Goal: Task Accomplishment & Management: Manage account settings

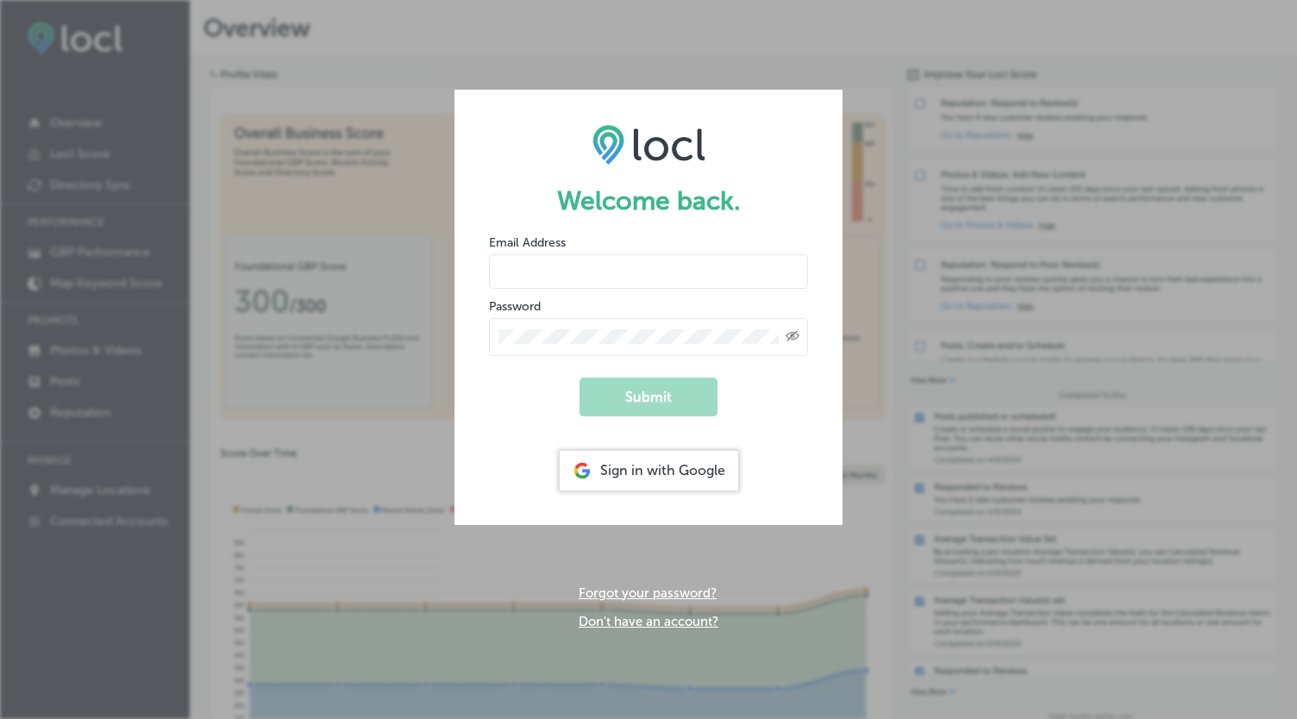
type input "[EMAIL_ADDRESS][DOMAIN_NAME]"
click at [640, 399] on button "Submit" at bounding box center [648, 397] width 138 height 39
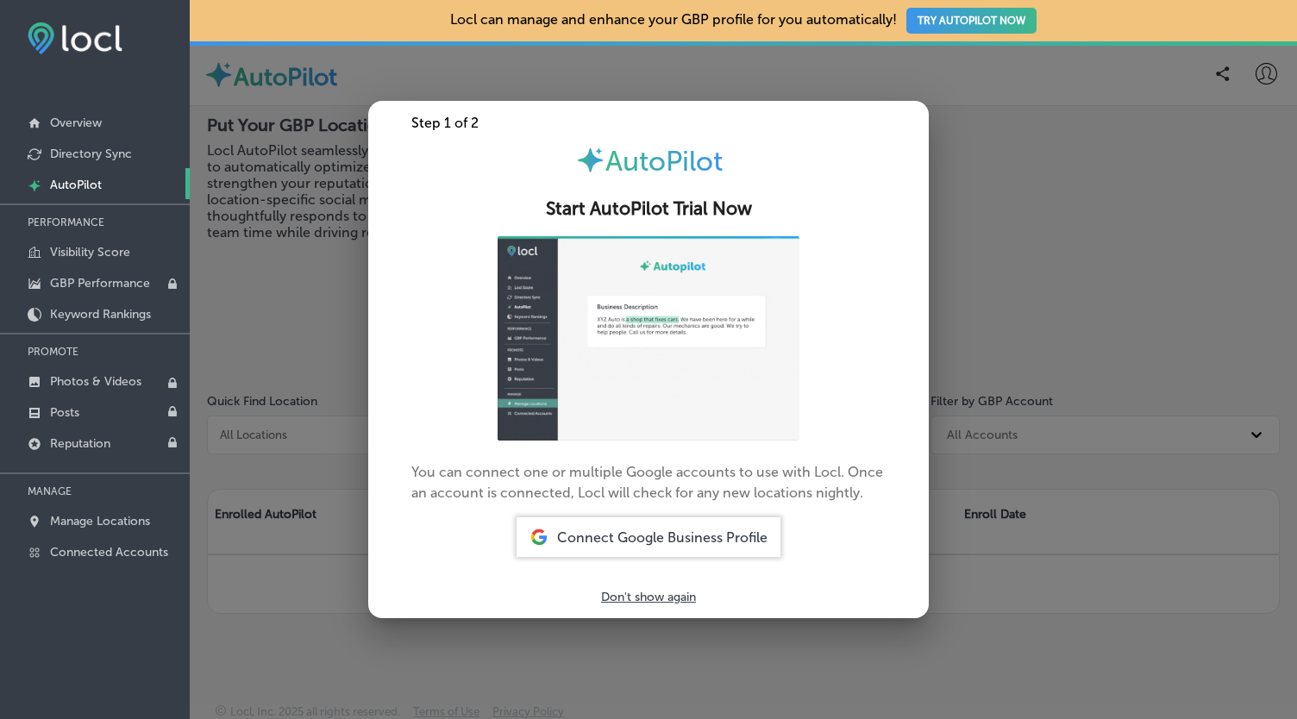
click at [673, 592] on p "Don't show again" at bounding box center [648, 597] width 95 height 15
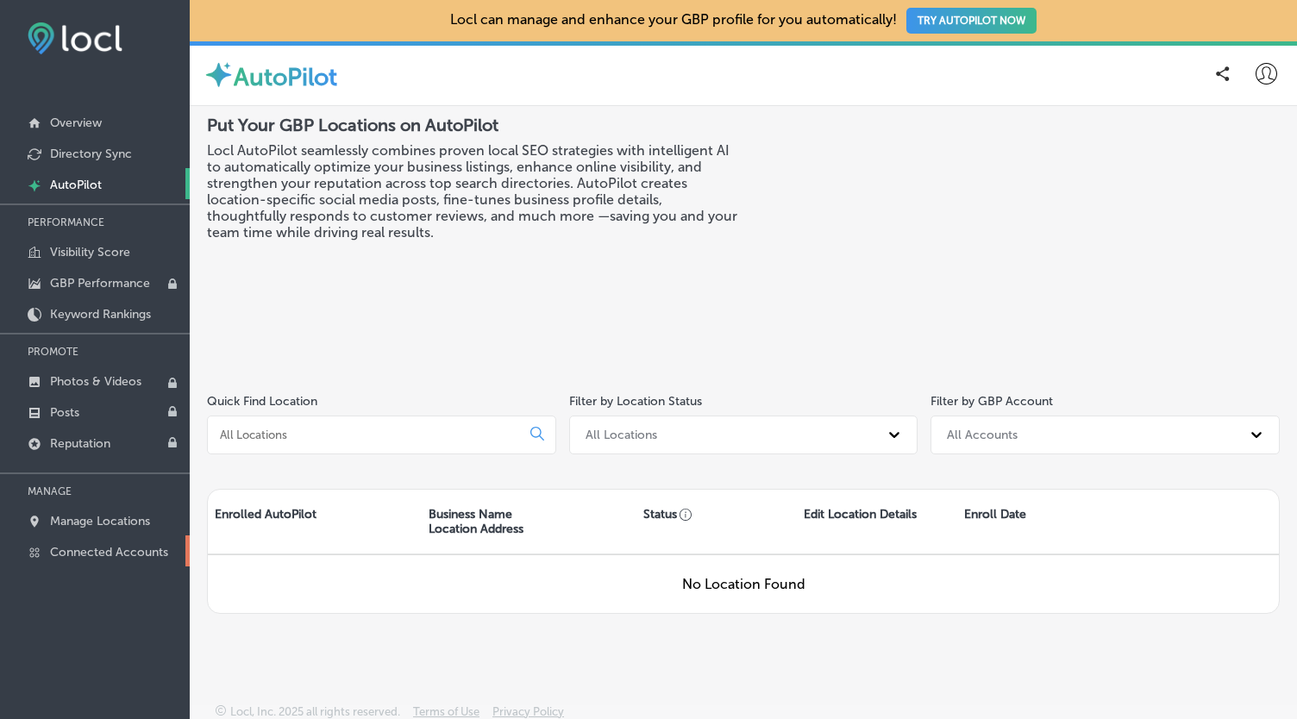
click at [95, 553] on p "Connected Accounts" at bounding box center [109, 552] width 118 height 15
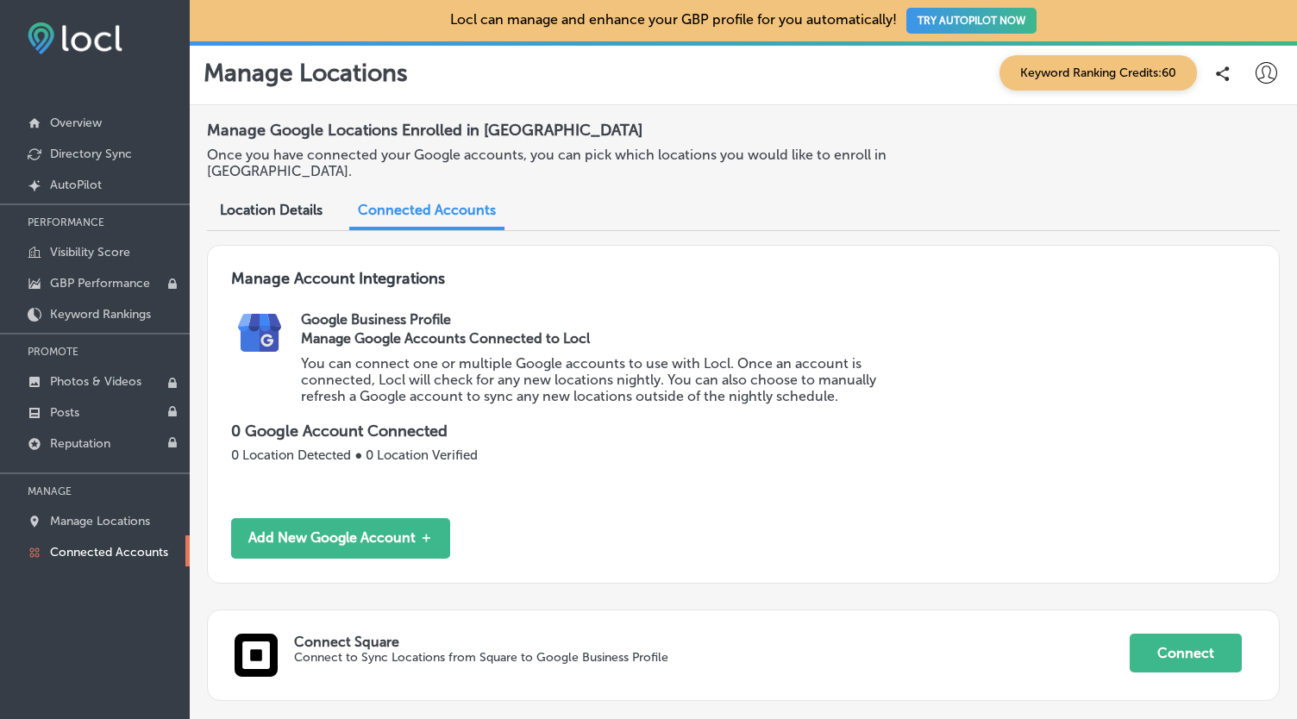
click at [1255, 74] on icon at bounding box center [1266, 73] width 22 height 22
click at [1222, 125] on p "My Account" at bounding box center [1221, 134] width 78 height 21
select select "CA"
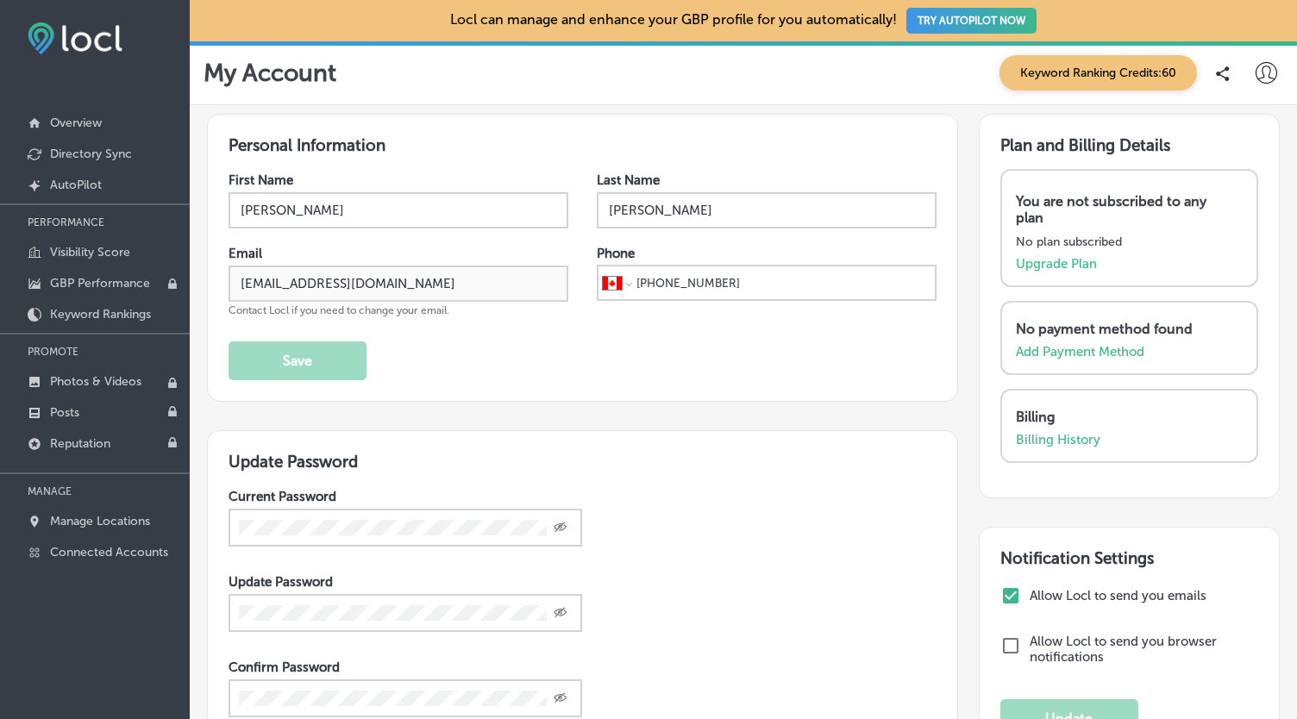
click at [1000, 591] on input "checkbox" at bounding box center [1010, 595] width 21 height 21
checkbox input "false"
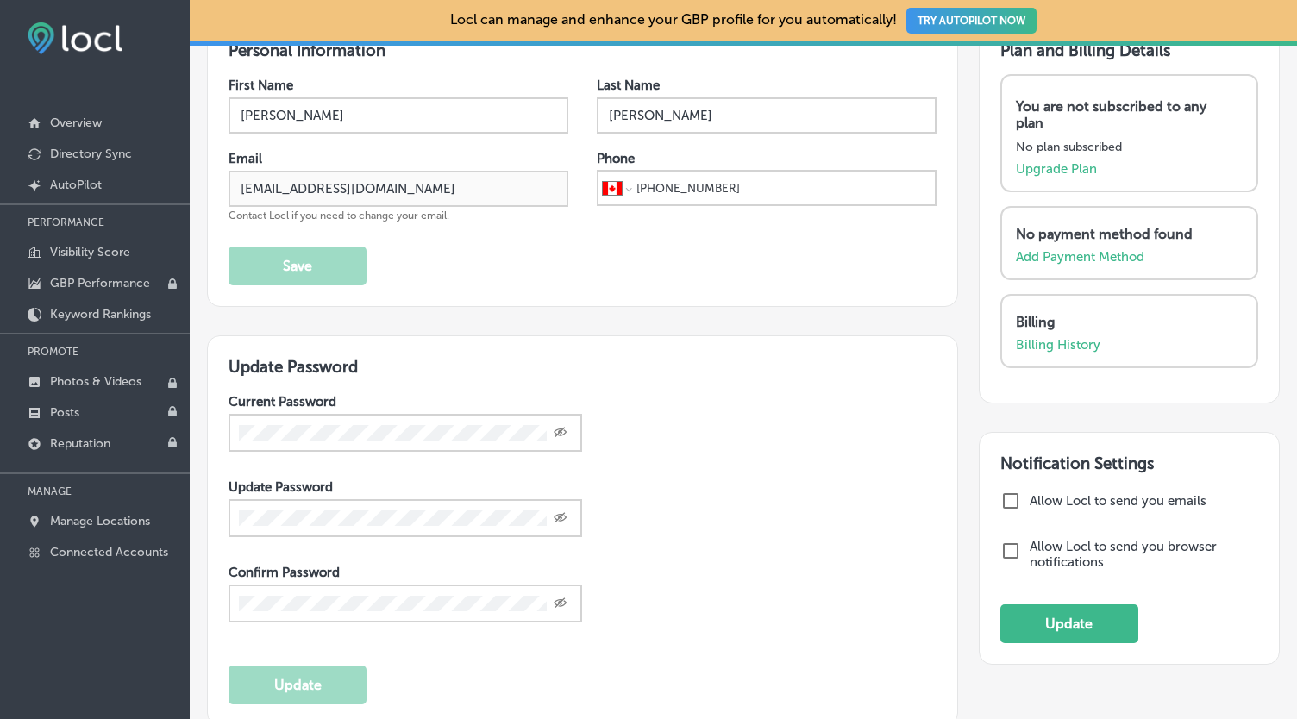
scroll to position [241, 0]
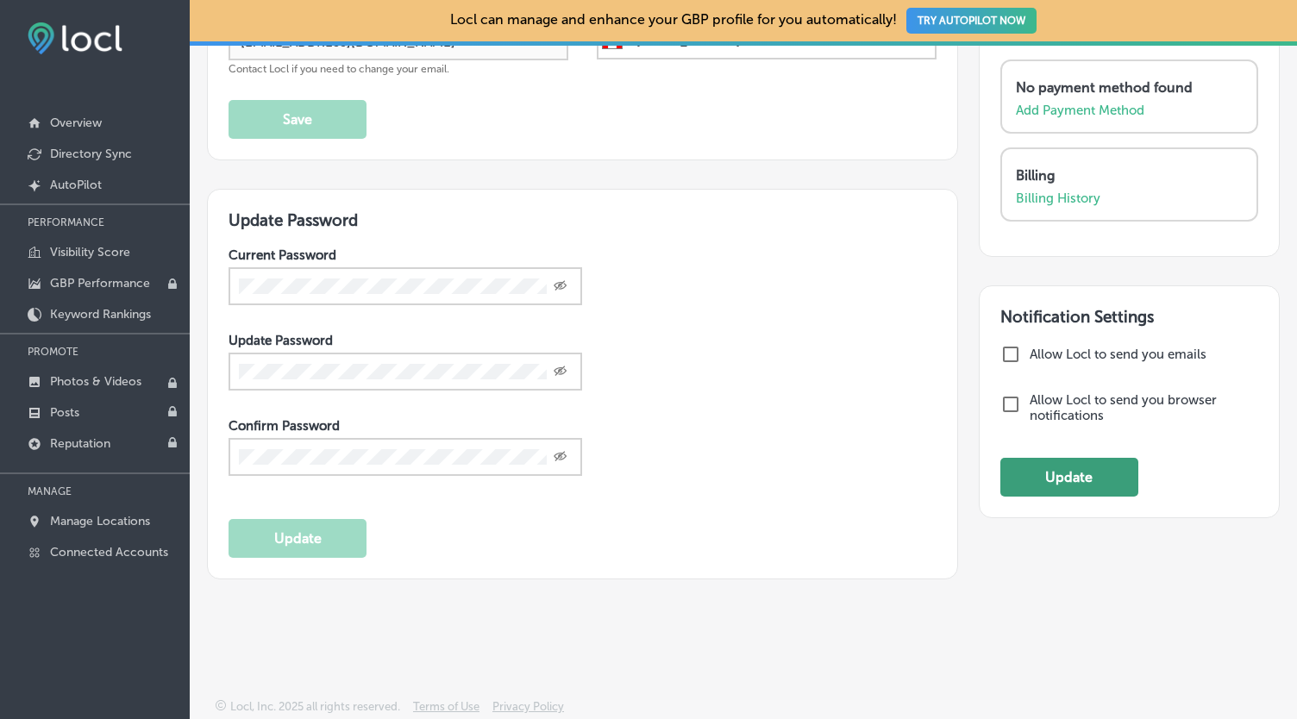
click at [1055, 469] on button "Update" at bounding box center [1069, 477] width 138 height 39
click at [1065, 491] on button "Update" at bounding box center [1069, 477] width 138 height 39
click at [1067, 485] on button "Update" at bounding box center [1069, 477] width 138 height 39
click at [1066, 485] on button "Update" at bounding box center [1069, 477] width 138 height 39
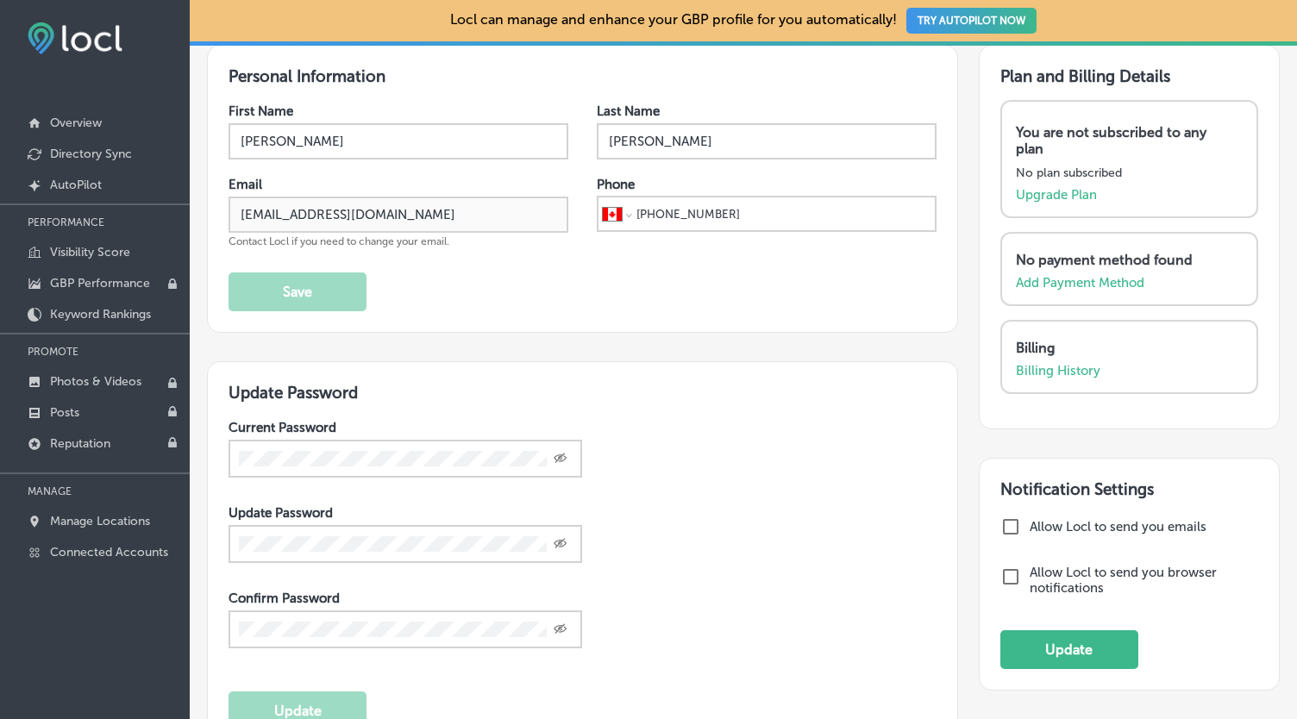
scroll to position [0, 0]
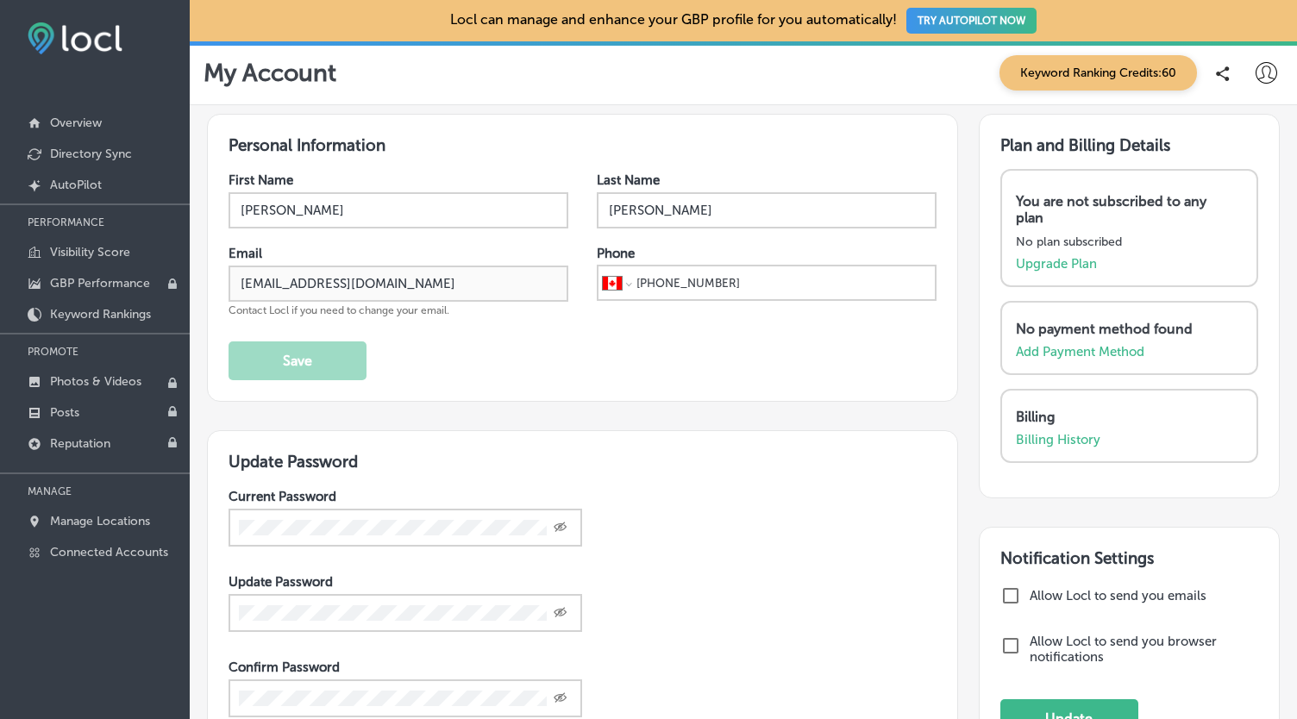
drag, startPoint x: 678, startPoint y: 213, endPoint x: 573, endPoint y: 208, distance: 104.5
click at [572, 210] on div "First Name [PERSON_NAME] Last Name [PERSON_NAME]" at bounding box center [582, 200] width 708 height 56
click at [331, 370] on button "Save" at bounding box center [297, 360] width 138 height 39
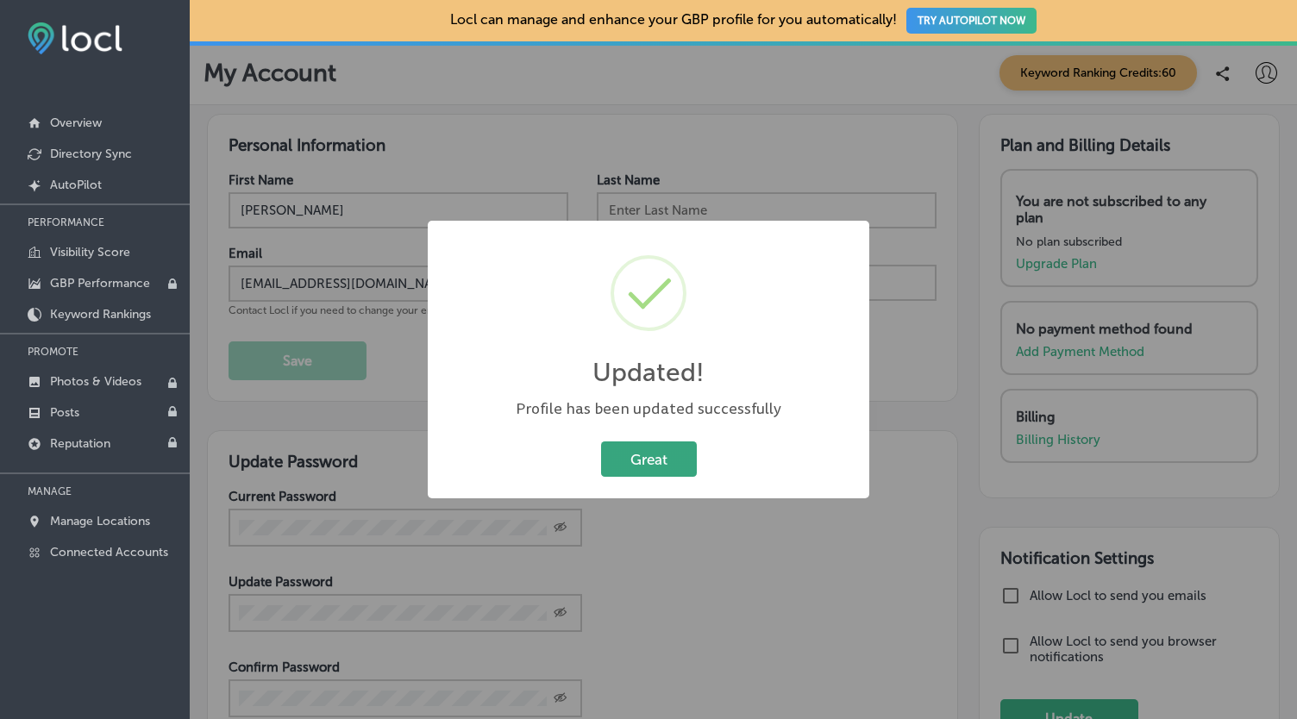
click at [640, 461] on button "Great" at bounding box center [649, 458] width 96 height 35
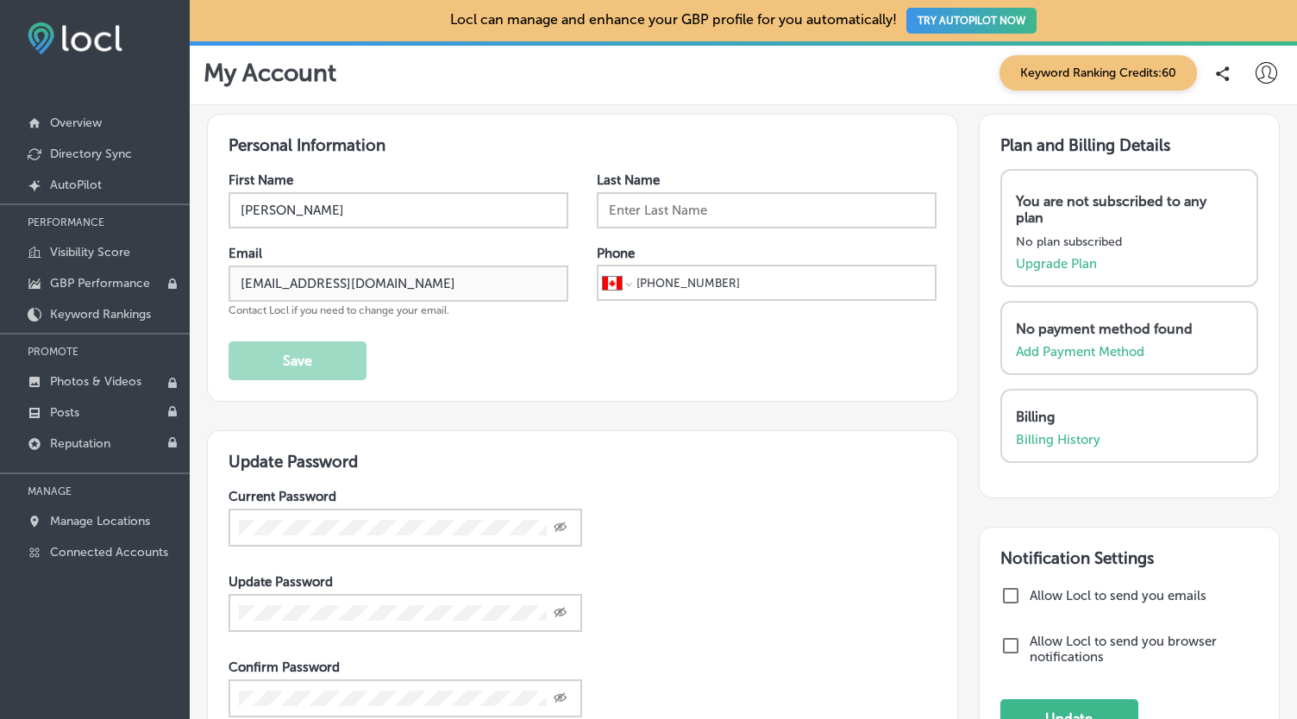
click at [545, 296] on div "Email [EMAIL_ADDRESS][DOMAIN_NAME] Contact Locl if you need to change your emai…" at bounding box center [582, 282] width 708 height 72
select select "US"
click at [320, 365] on button "Save" at bounding box center [297, 360] width 138 height 39
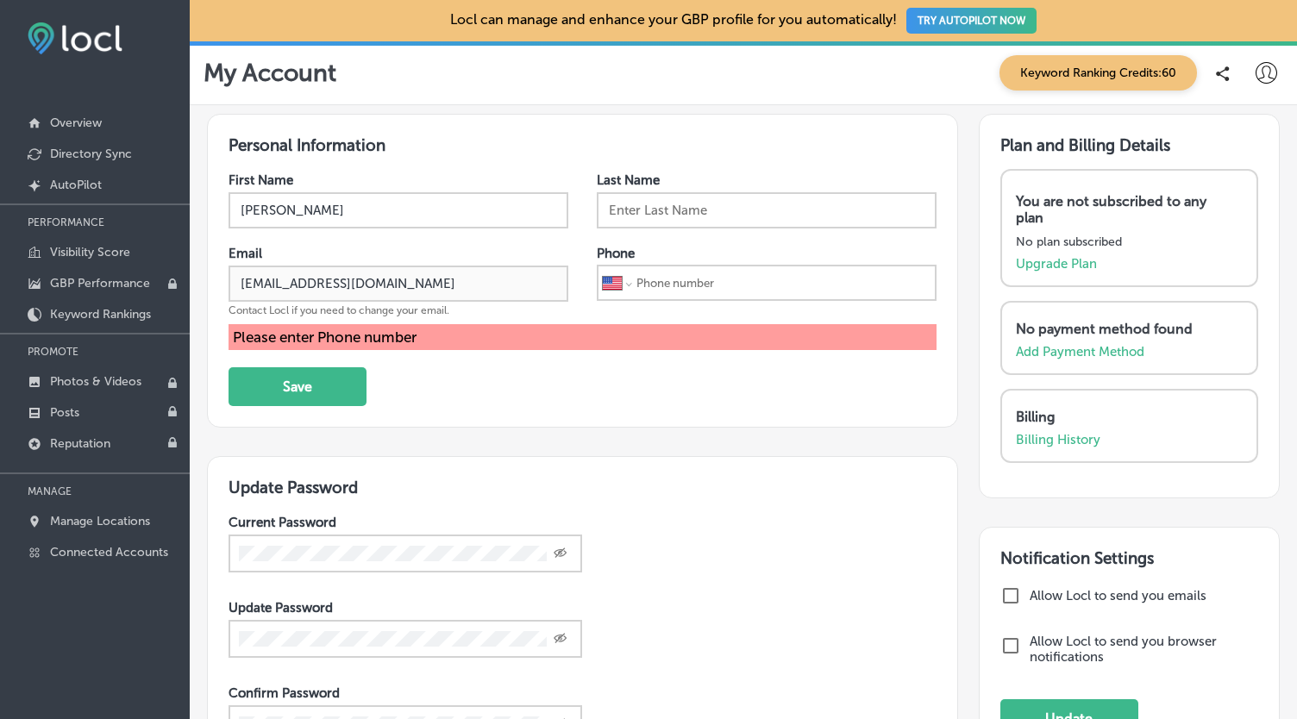
click at [667, 270] on input "tel" at bounding box center [782, 282] width 295 height 33
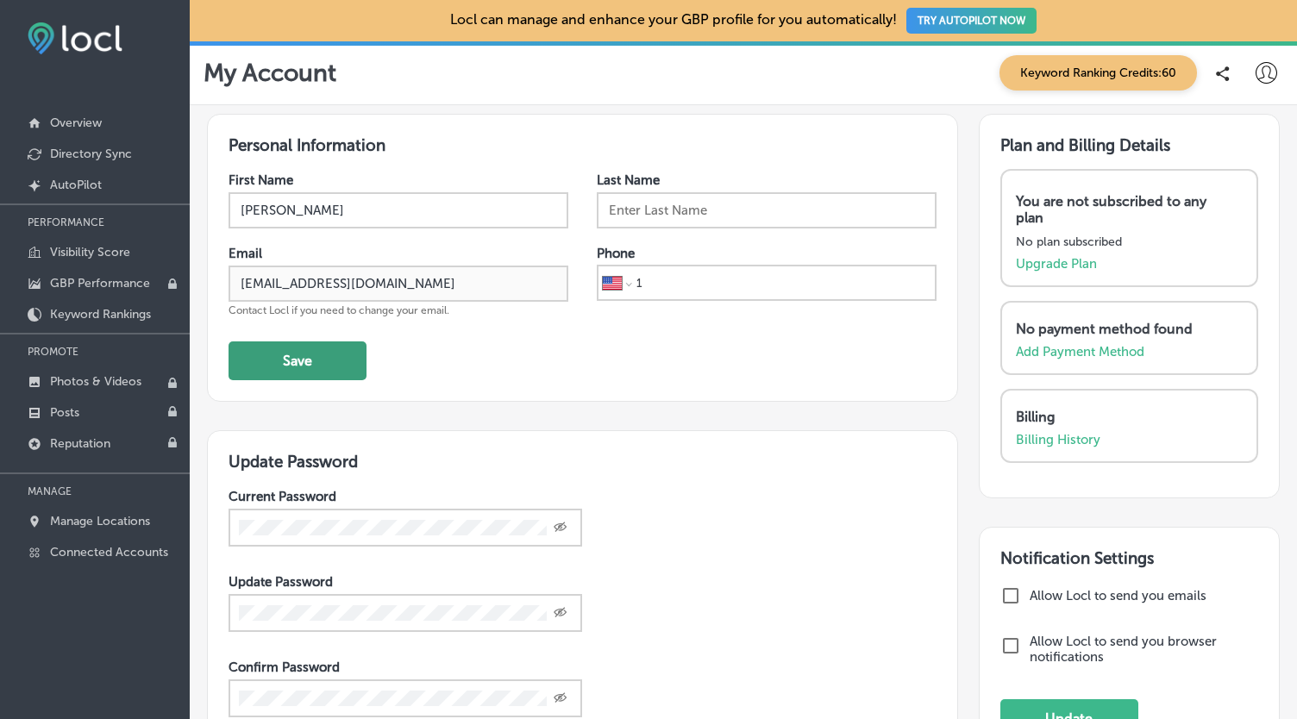
click at [279, 345] on button "Save" at bounding box center [297, 360] width 138 height 39
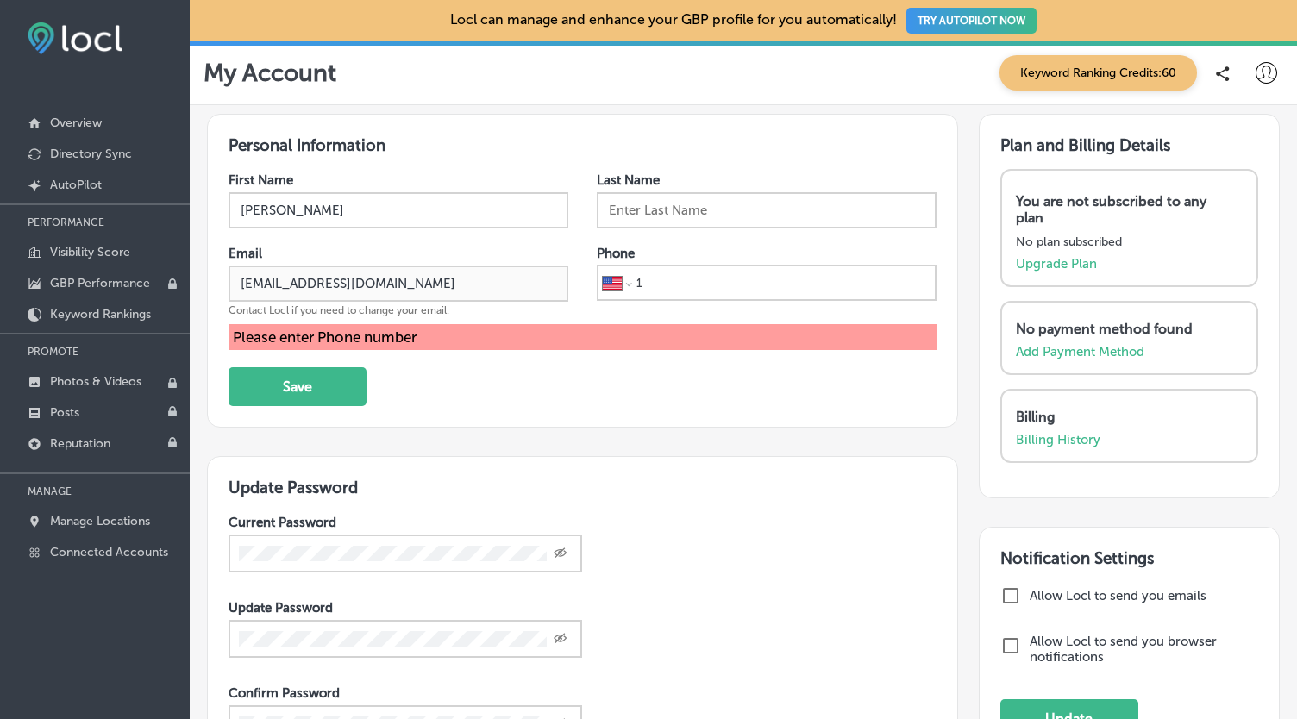
click at [654, 279] on input "1" at bounding box center [782, 282] width 295 height 33
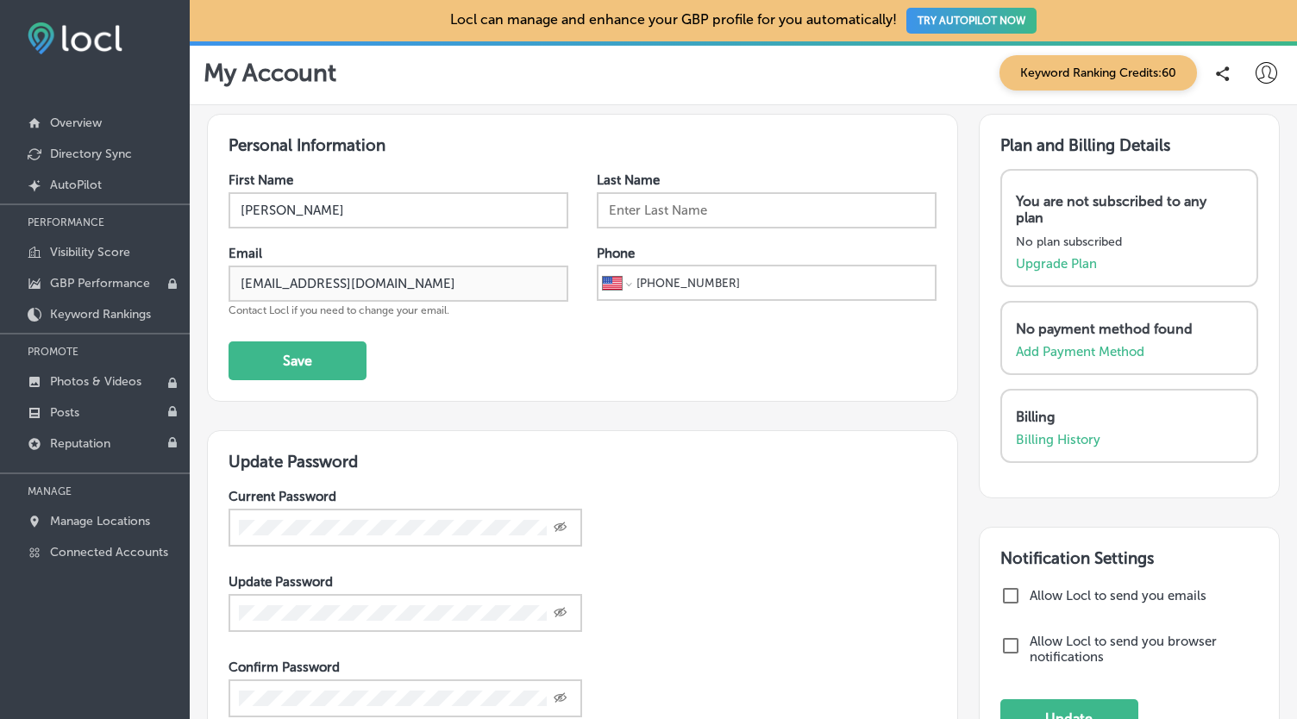
type input "[PHONE_NUMBER]"
select select "CA"
type input "[PHONE_NUMBER]"
click at [338, 353] on button "Save" at bounding box center [297, 360] width 138 height 39
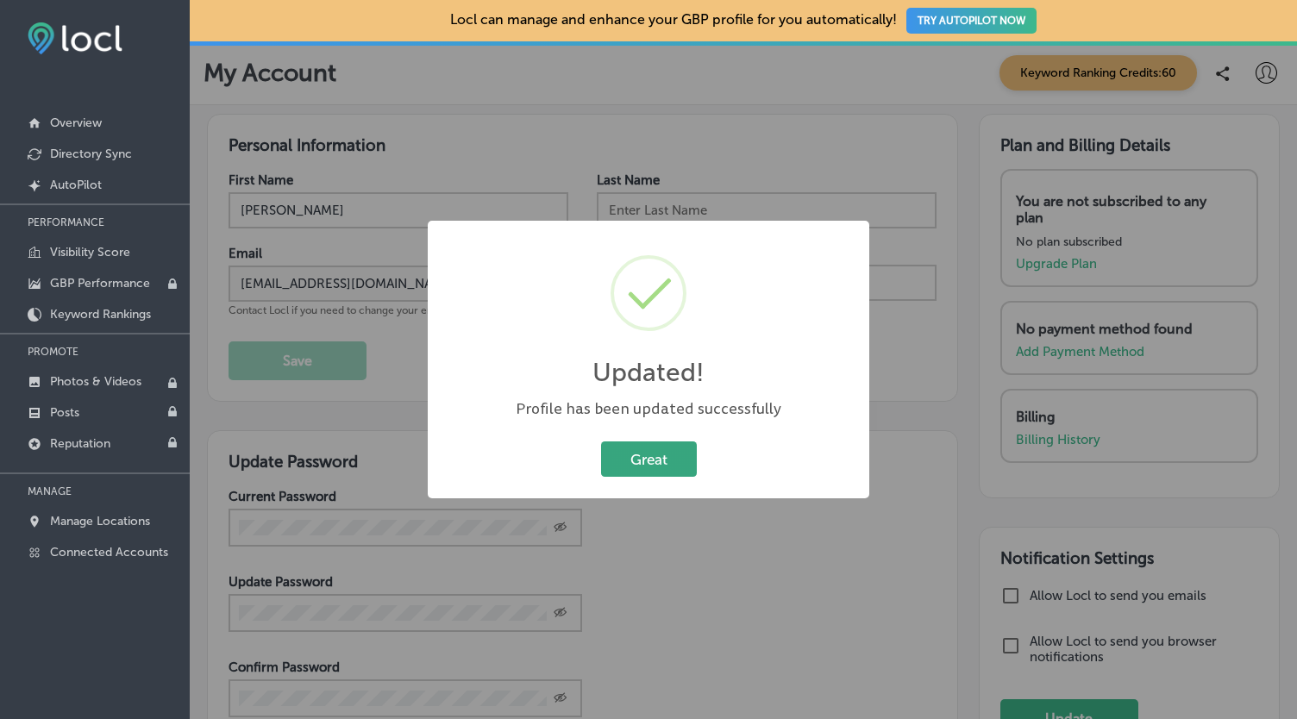
click at [681, 461] on button "Great" at bounding box center [649, 458] width 96 height 35
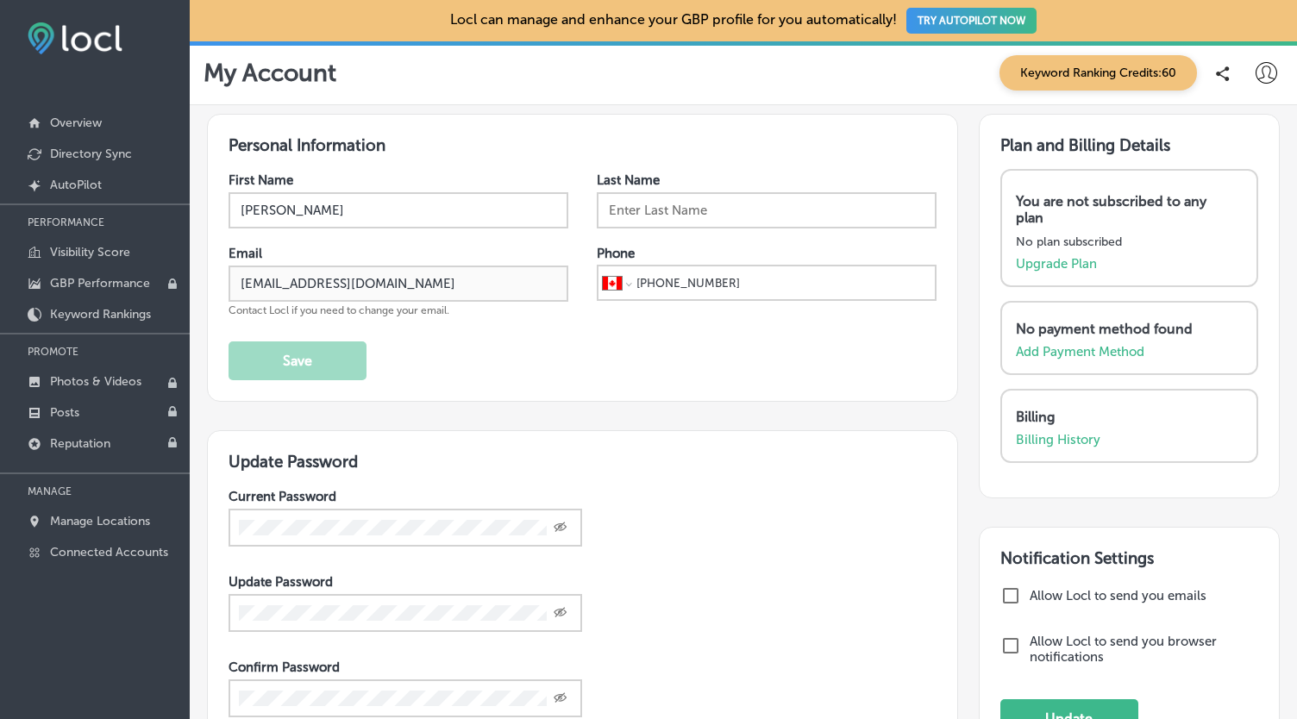
drag, startPoint x: 374, startPoint y: 316, endPoint x: 388, endPoint y: 323, distance: 15.4
click at [378, 317] on div "First Name [PERSON_NAME] Last Name Email [EMAIL_ADDRESS][DOMAIN_NAME] Contact L…" at bounding box center [582, 276] width 708 height 208
click at [82, 46] on img at bounding box center [75, 38] width 95 height 32
click at [1255, 71] on icon at bounding box center [1266, 73] width 22 height 22
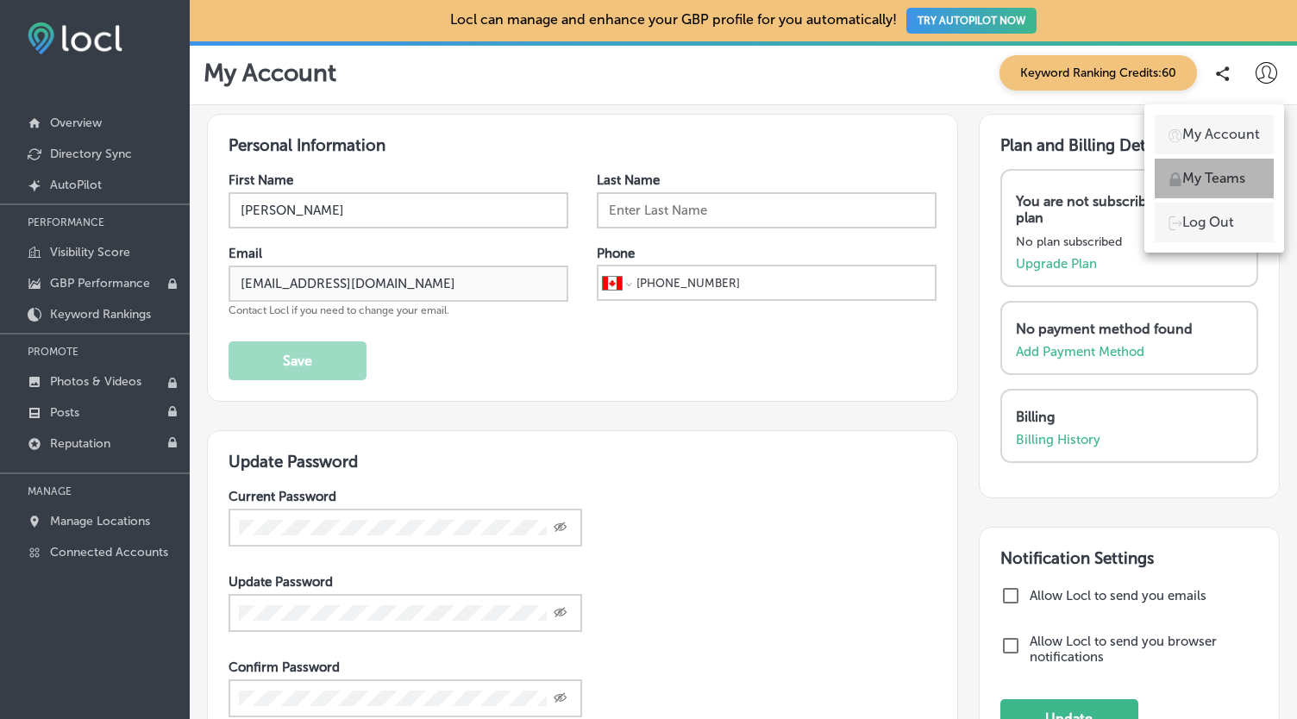
click at [1204, 179] on p "My Teams" at bounding box center [1213, 178] width 63 height 21
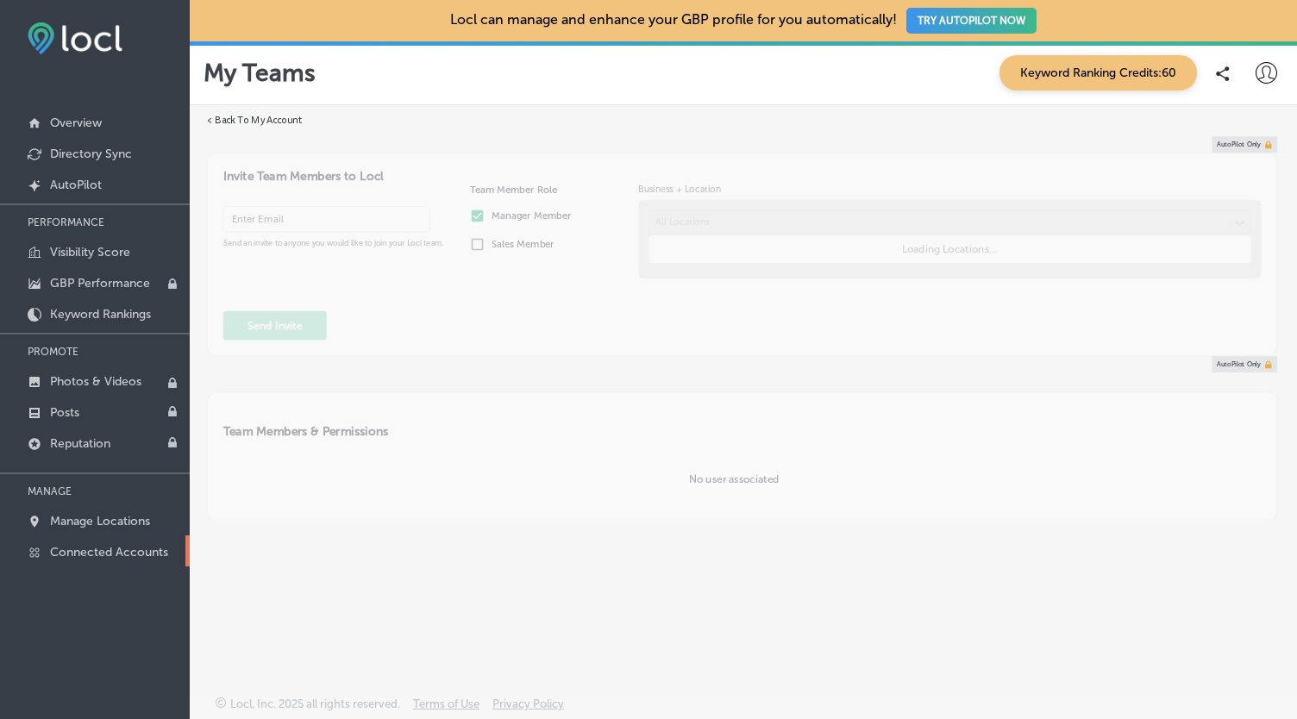
click at [105, 554] on p "Connected Accounts" at bounding box center [109, 552] width 118 height 15
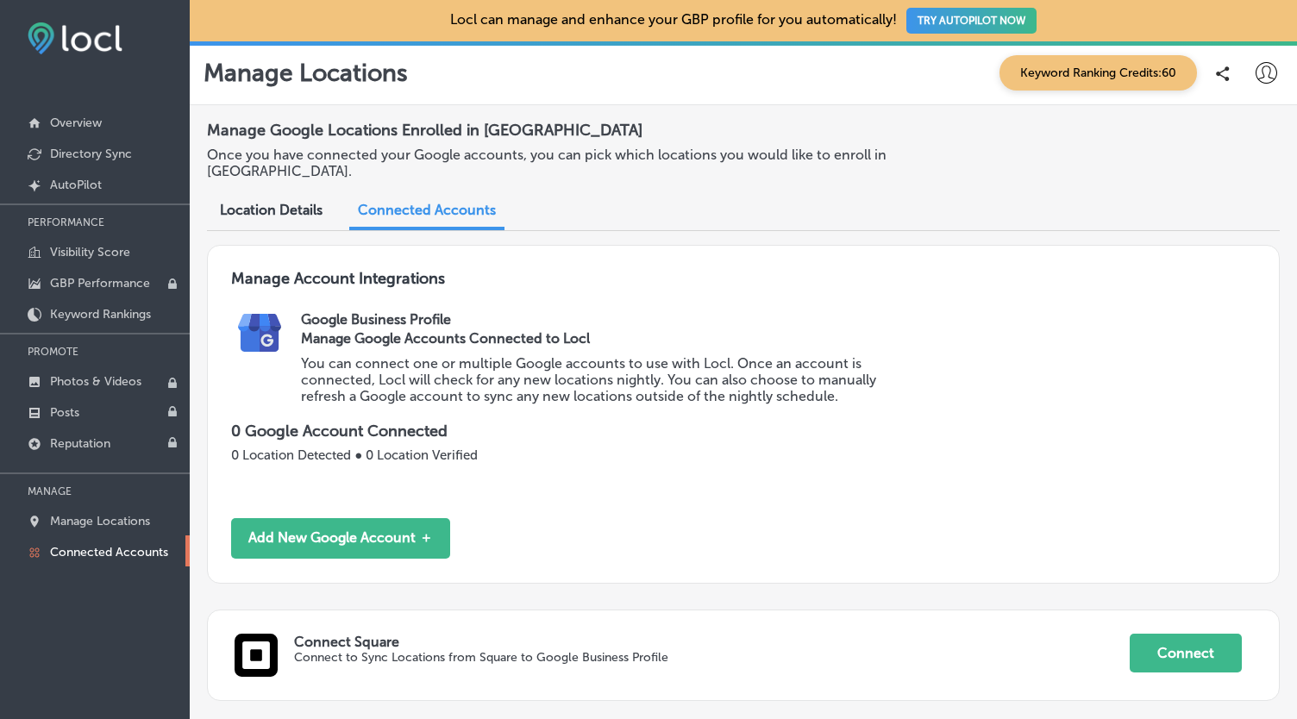
click at [250, 206] on span "Location Details" at bounding box center [271, 210] width 103 height 16
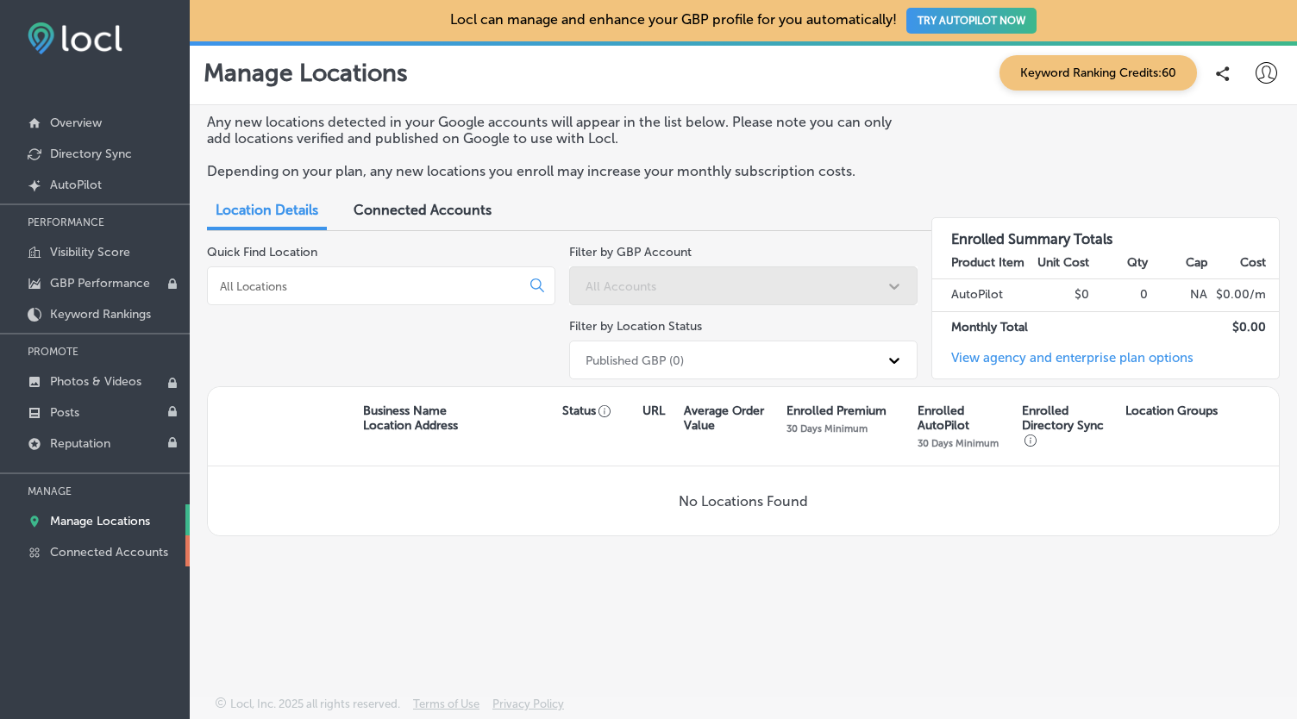
click at [70, 548] on p "Connected Accounts" at bounding box center [109, 552] width 118 height 15
